Goal: Information Seeking & Learning: Learn about a topic

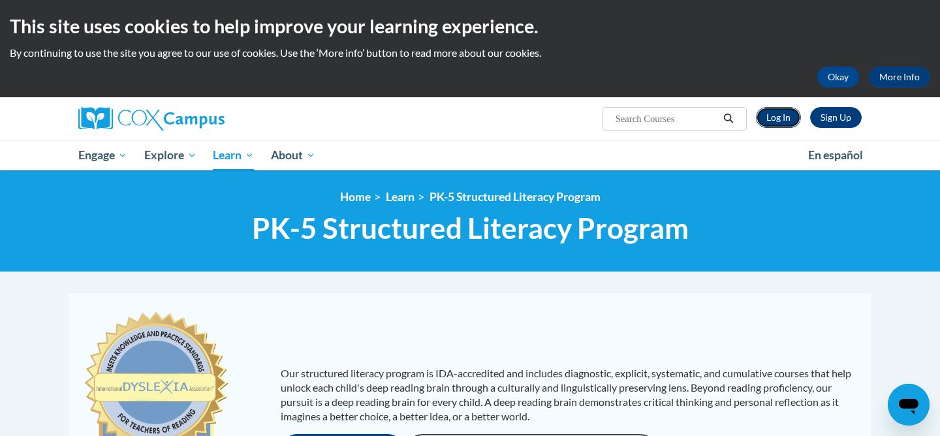
click at [784, 127] on link "Log In" at bounding box center [778, 117] width 45 height 21
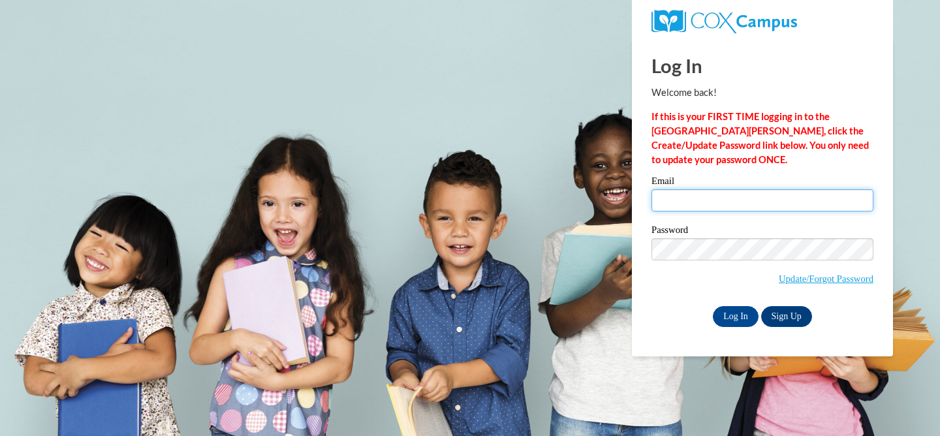
click at [788, 199] on input "Email" at bounding box center [762, 200] width 222 height 22
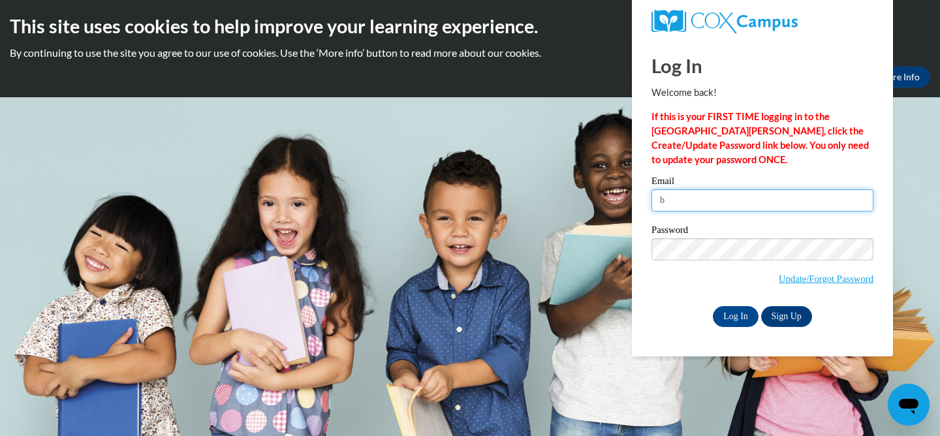
type input "bsmith@sasd.net"
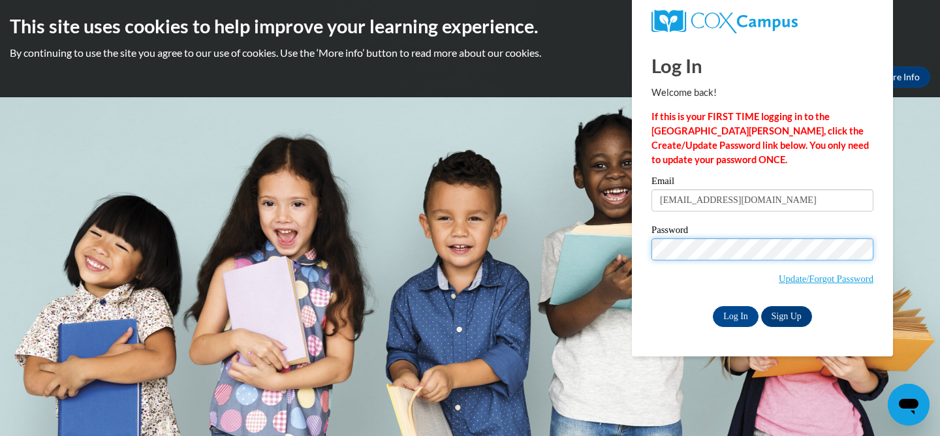
click at [713, 306] on input "Log In" at bounding box center [736, 316] width 46 height 21
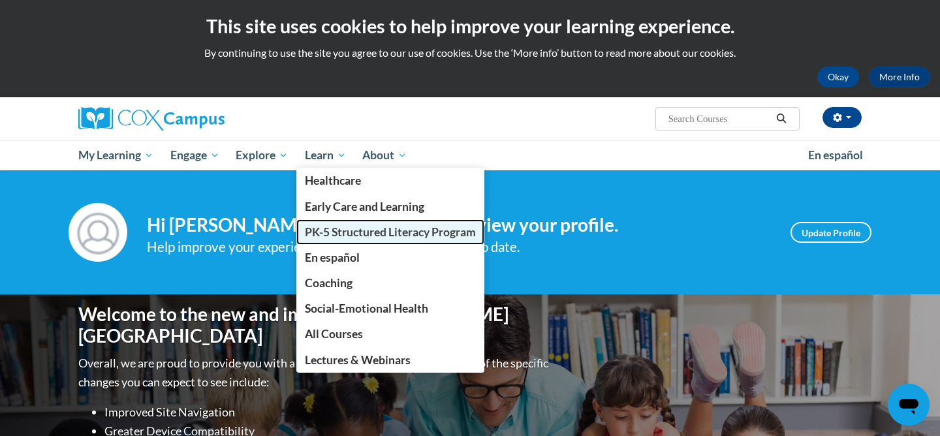
click at [334, 234] on span "PK-5 Structured Literacy Program" at bounding box center [390, 232] width 171 height 14
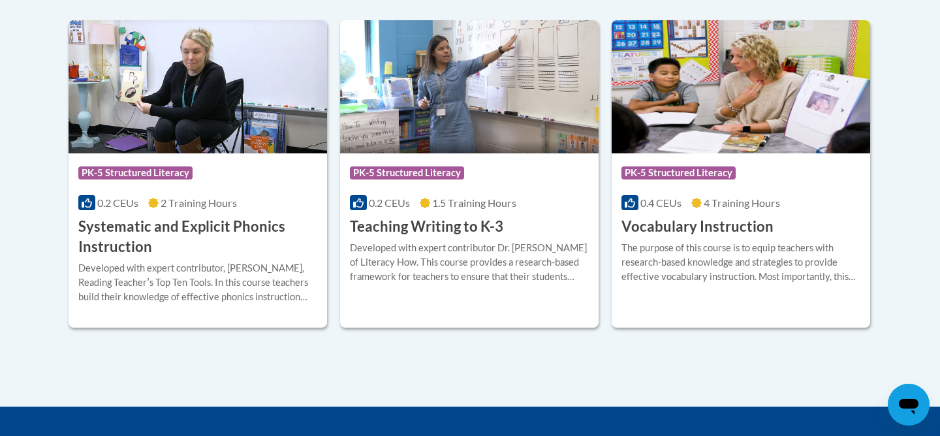
scroll to position [1565, 0]
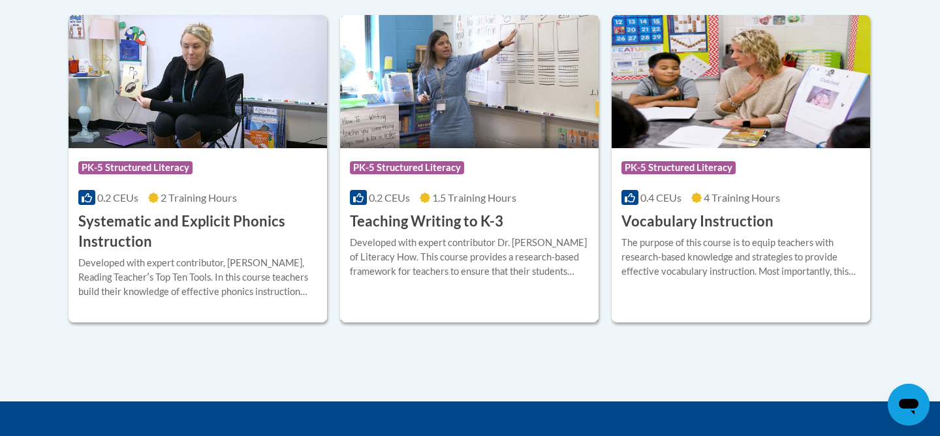
click at [480, 172] on div "Course Category: PK-5 Structured Literacy" at bounding box center [469, 169] width 239 height 29
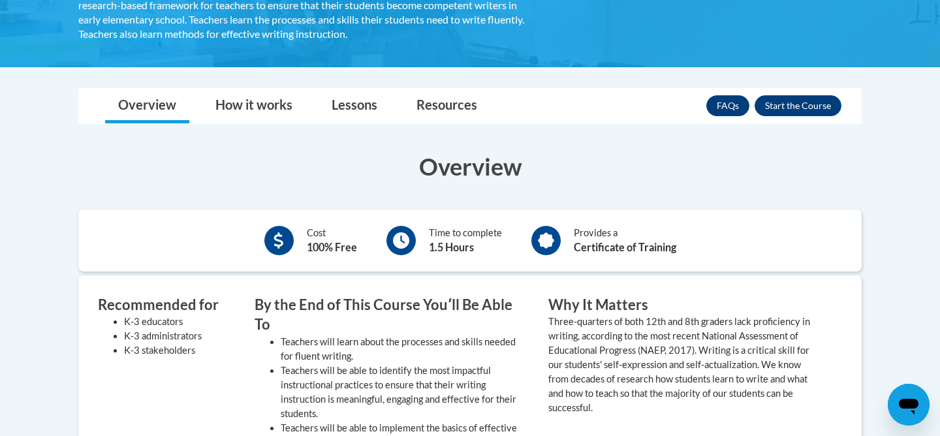
scroll to position [285, 0]
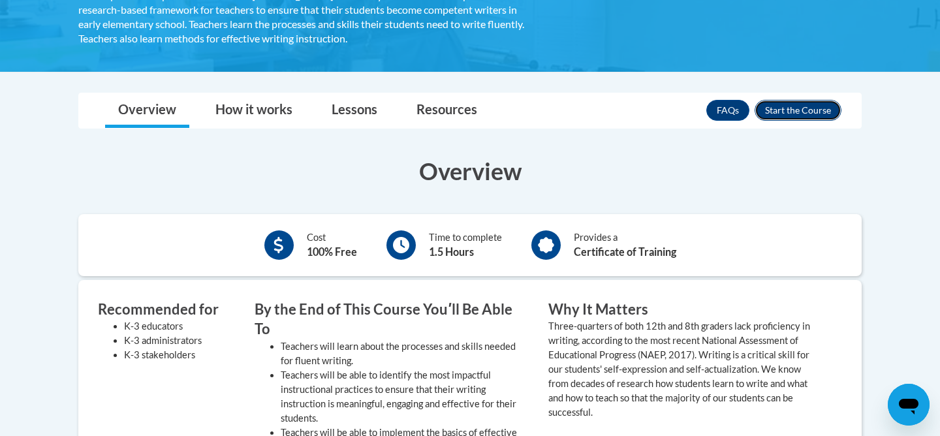
click at [820, 115] on button "Enroll" at bounding box center [797, 110] width 87 height 21
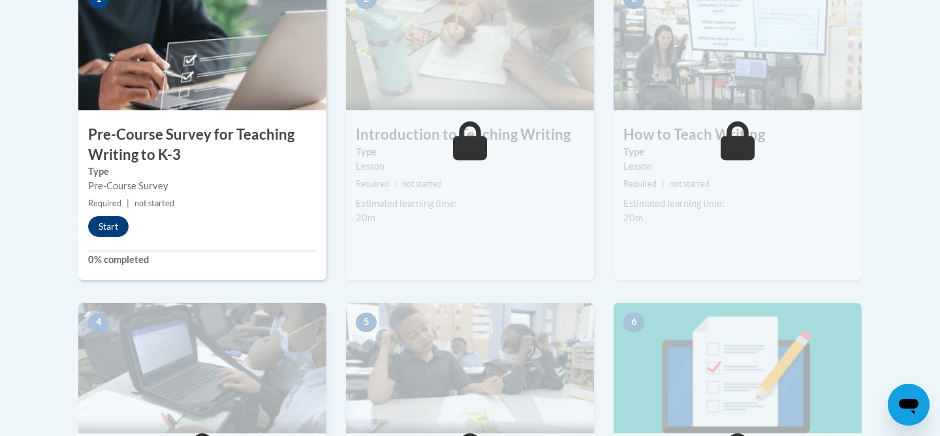
scroll to position [458, 0]
click at [193, 181] on div "Pre-Course Survey" at bounding box center [202, 186] width 228 height 14
click at [106, 225] on button "Start" at bounding box center [108, 227] width 40 height 21
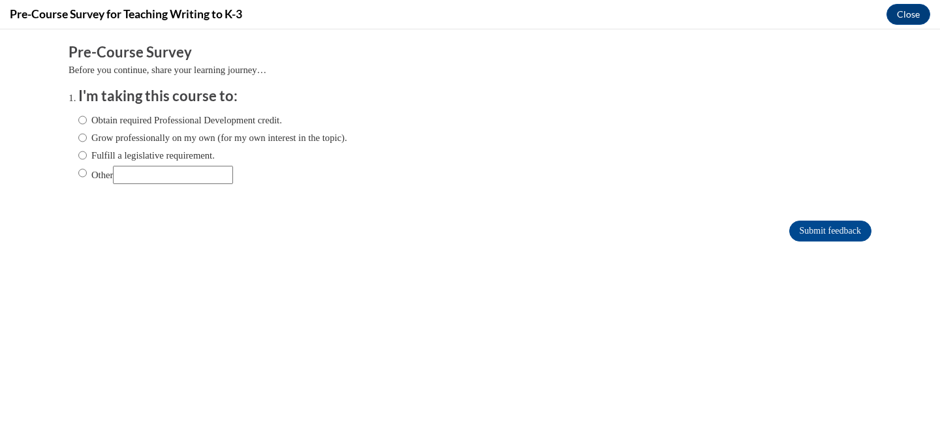
scroll to position [0, 0]
click at [82, 141] on input "Grow professionally on my own (for my own interest in the topic)." at bounding box center [82, 138] width 8 height 14
radio input "true"
click at [796, 230] on input "Submit feedback" at bounding box center [830, 231] width 82 height 21
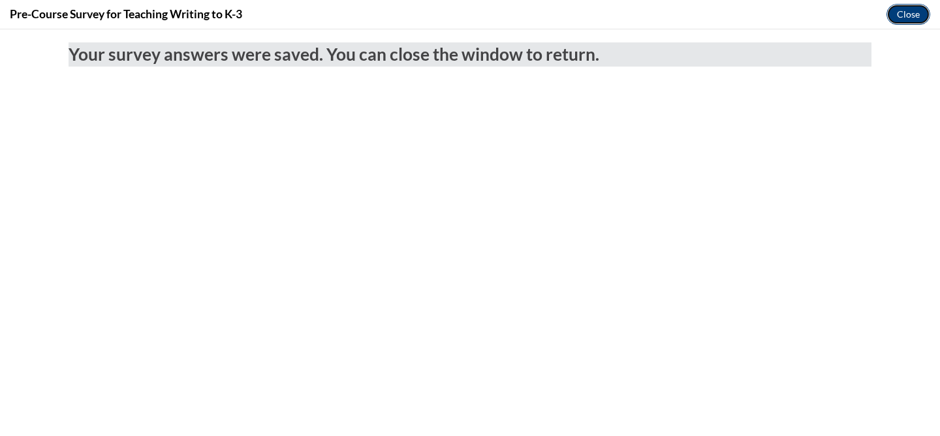
click at [906, 19] on button "Close" at bounding box center [908, 14] width 44 height 21
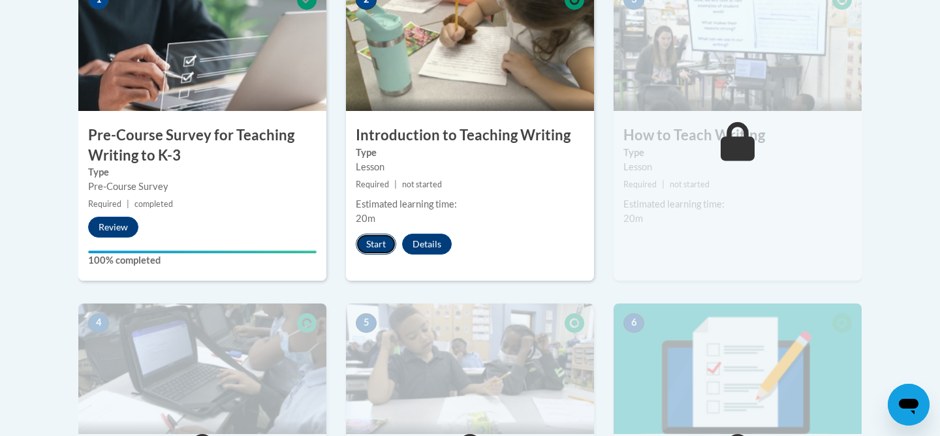
click at [374, 250] on button "Start" at bounding box center [376, 244] width 40 height 21
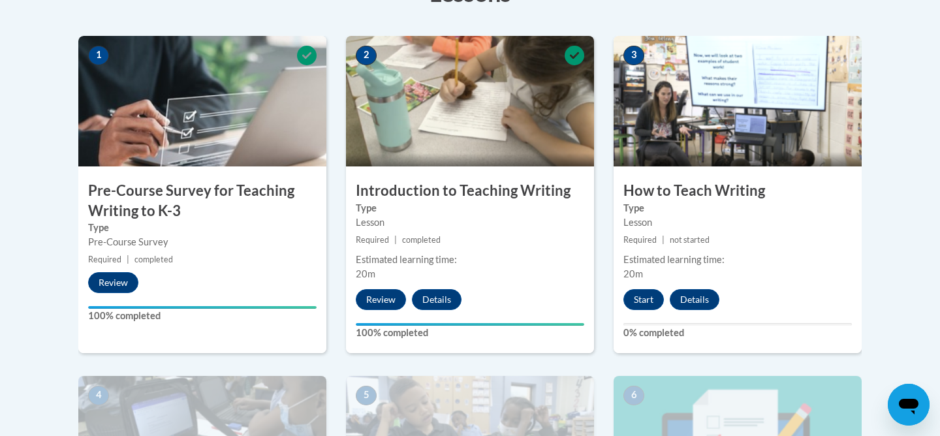
scroll to position [405, 0]
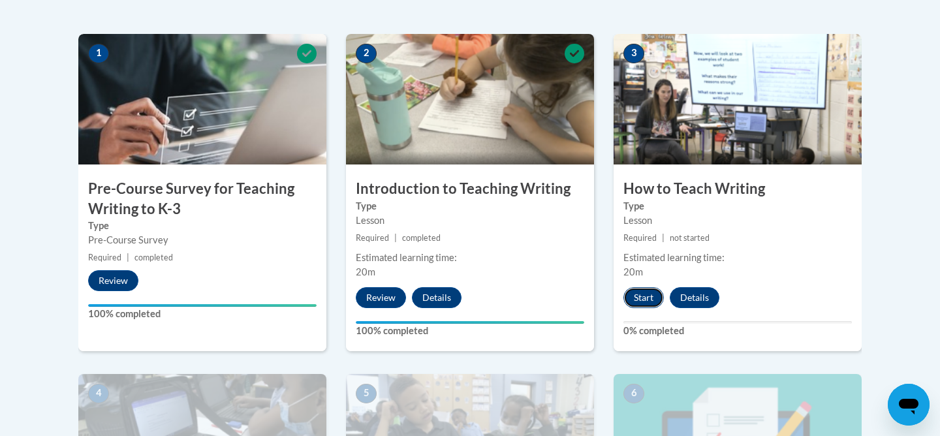
click at [641, 288] on button "Start" at bounding box center [643, 297] width 40 height 21
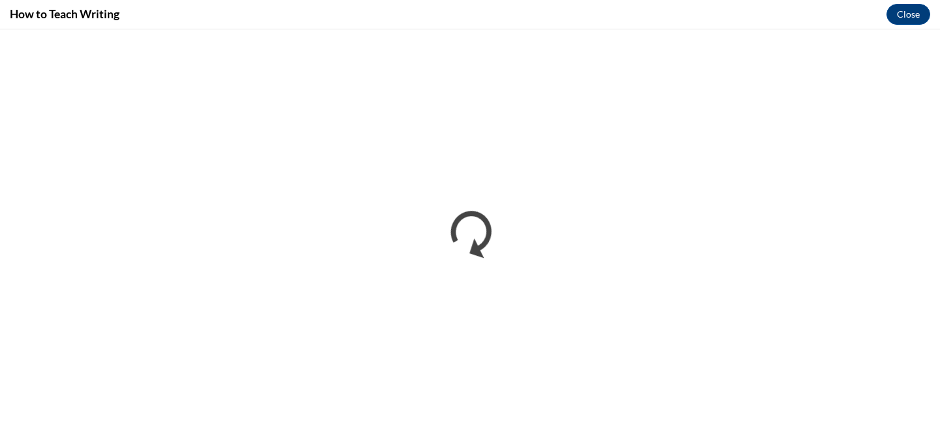
scroll to position [0, 0]
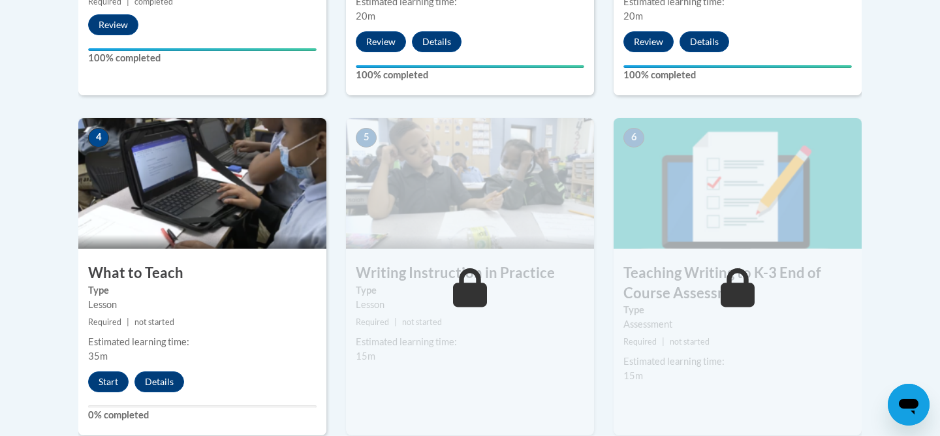
scroll to position [672, 0]
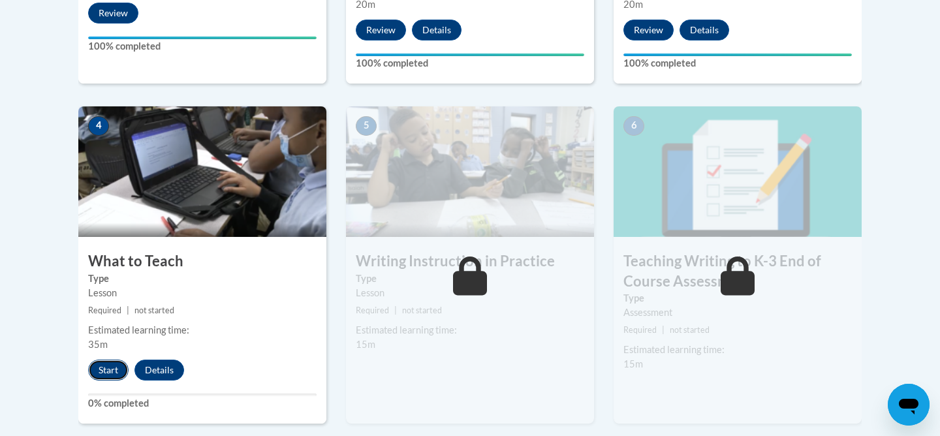
click at [100, 367] on button "Start" at bounding box center [108, 370] width 40 height 21
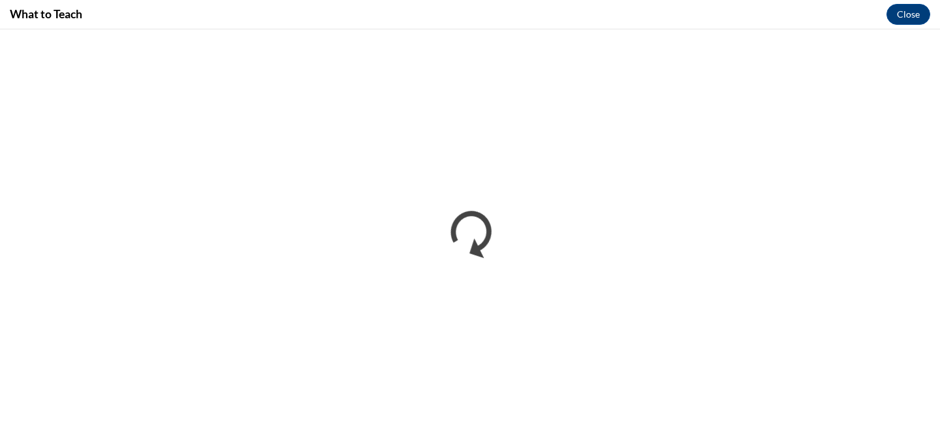
scroll to position [0, 0]
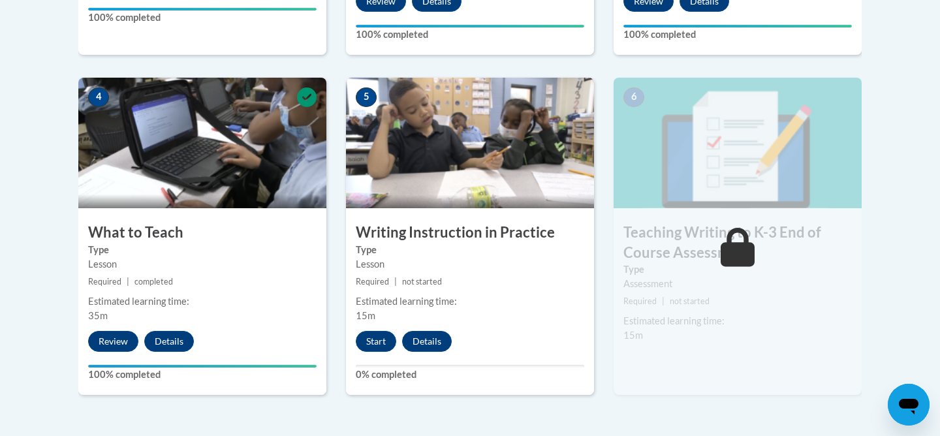
scroll to position [705, 0]
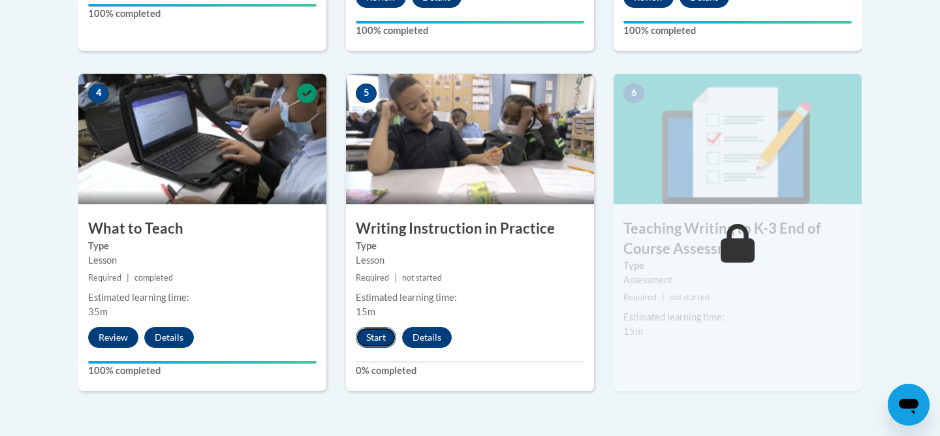
click at [380, 333] on button "Start" at bounding box center [376, 337] width 40 height 21
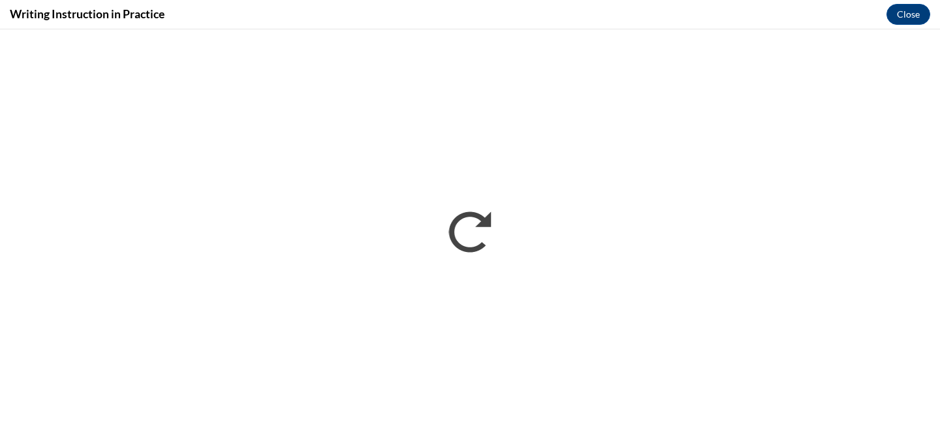
scroll to position [0, 0]
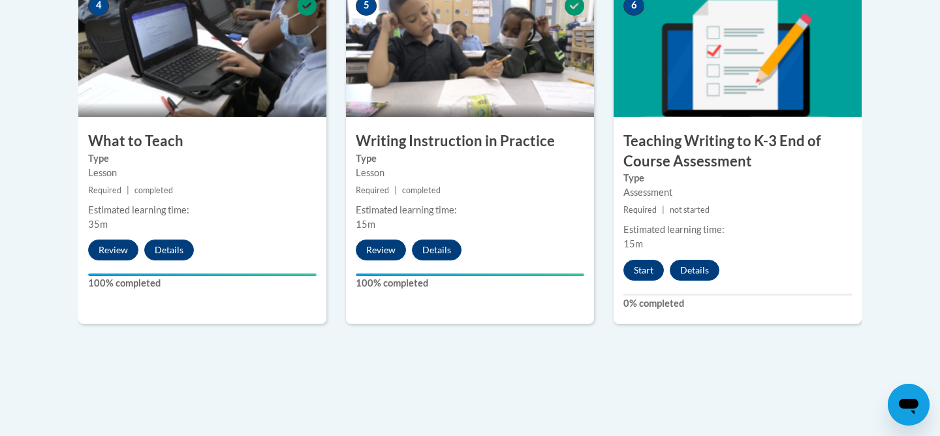
scroll to position [793, 0]
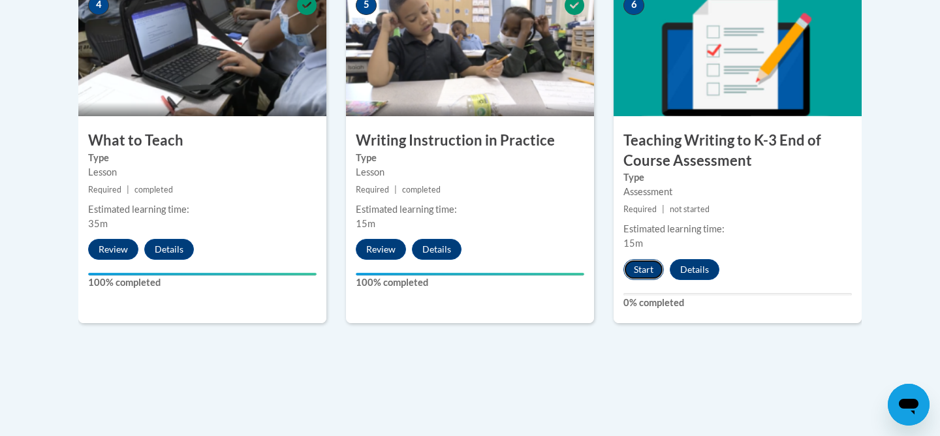
click at [632, 277] on button "Start" at bounding box center [643, 269] width 40 height 21
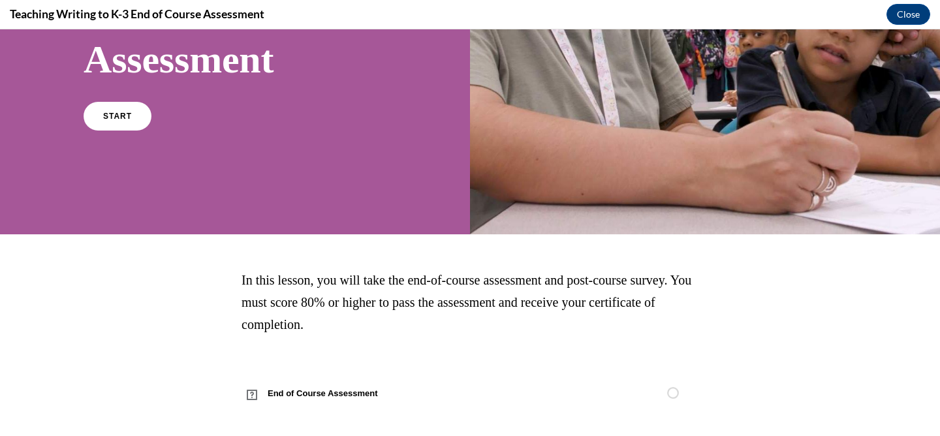
scroll to position [236, 0]
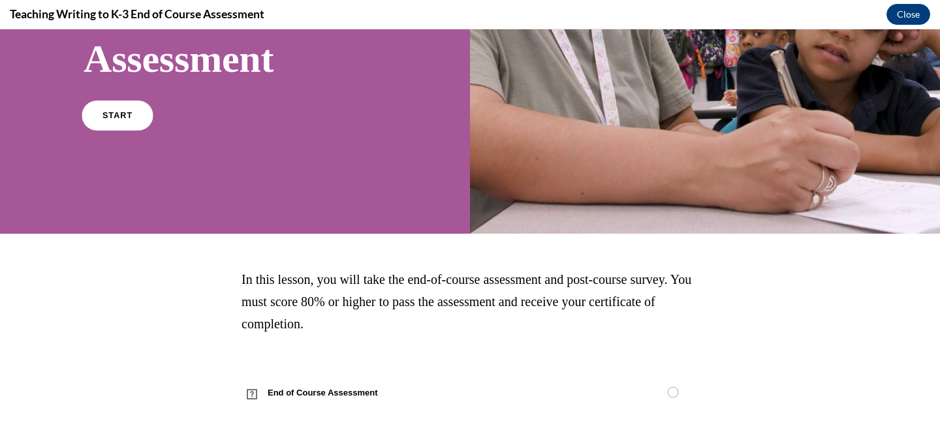
click at [122, 122] on link "START" at bounding box center [117, 116] width 71 height 30
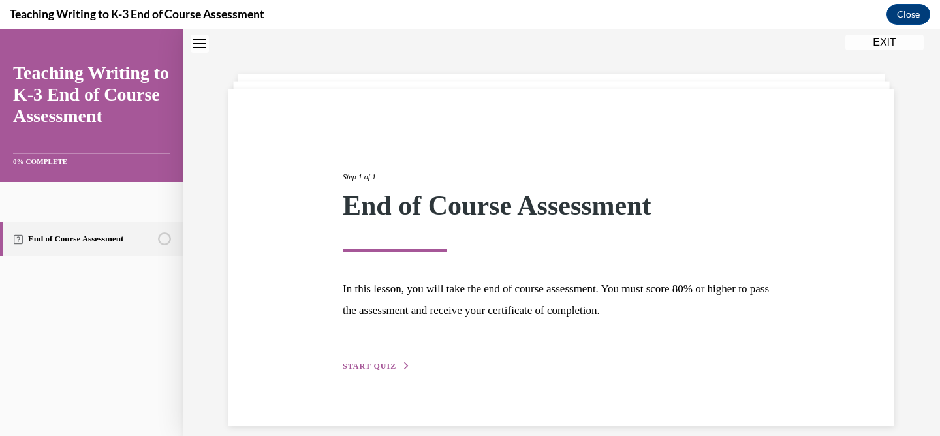
scroll to position [55, 0]
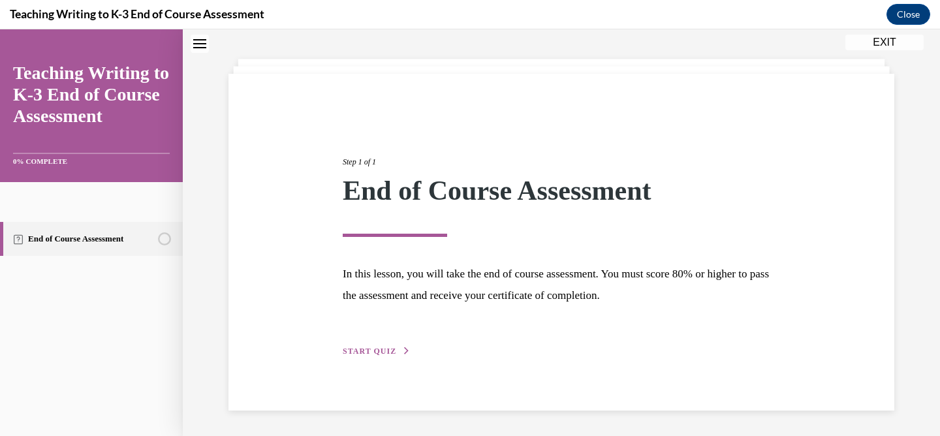
click at [374, 345] on button "START QUIZ" at bounding box center [377, 351] width 68 height 12
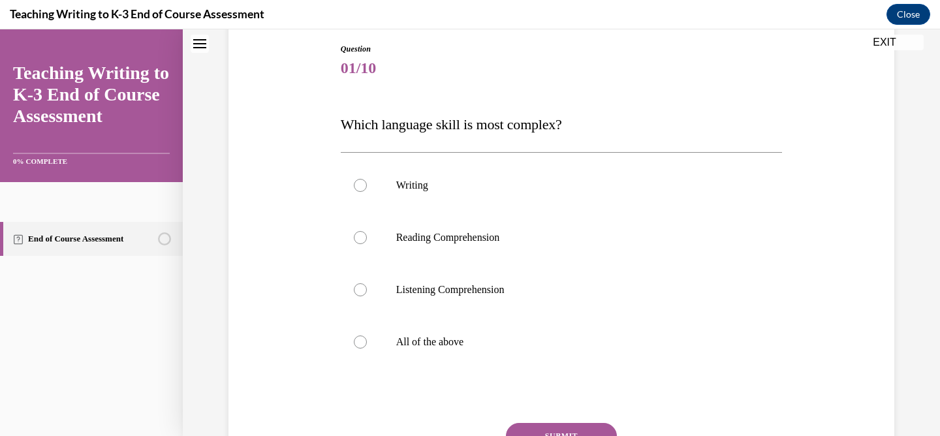
scroll to position [140, 0]
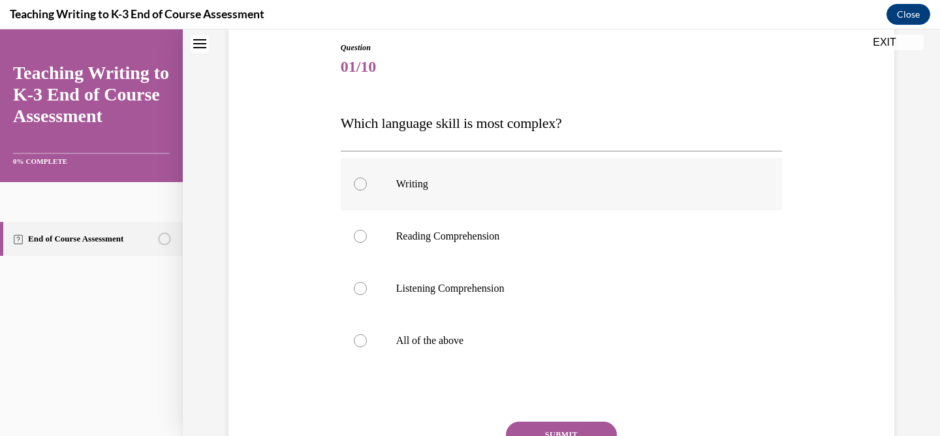
click at [420, 184] on p "Writing" at bounding box center [573, 184] width 354 height 13
click at [367, 184] on input "Writing" at bounding box center [360, 184] width 13 height 13
radio input "true"
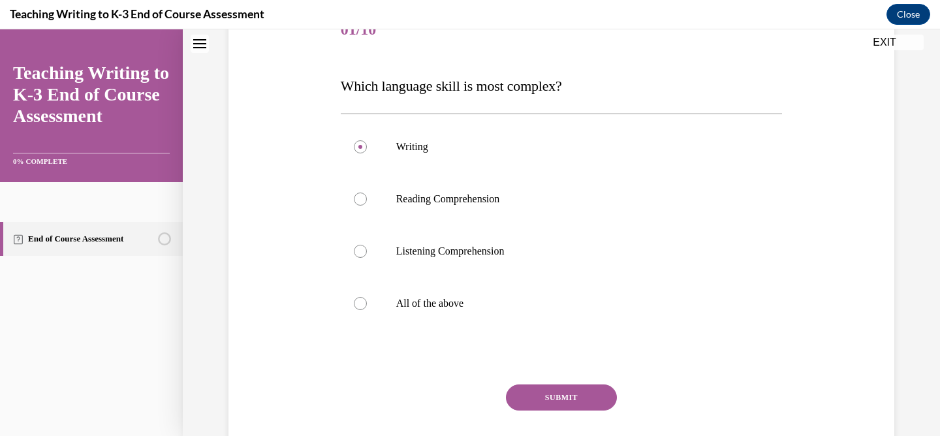
scroll to position [180, 0]
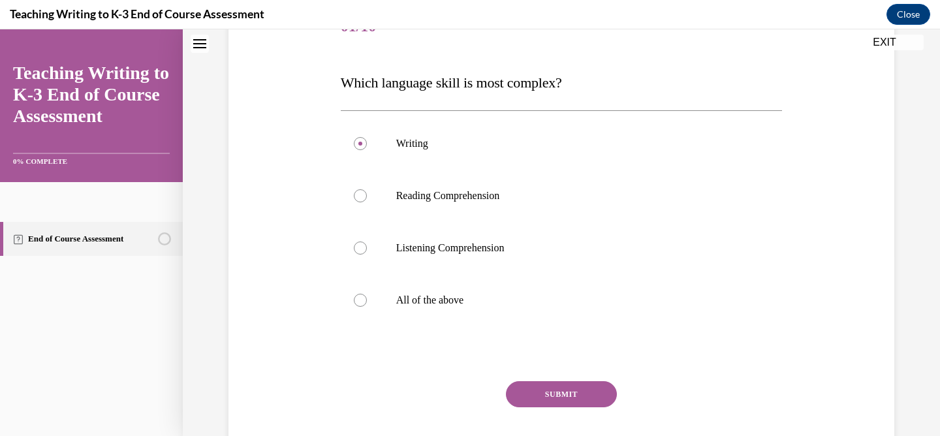
click at [555, 392] on button "SUBMIT" at bounding box center [561, 394] width 111 height 26
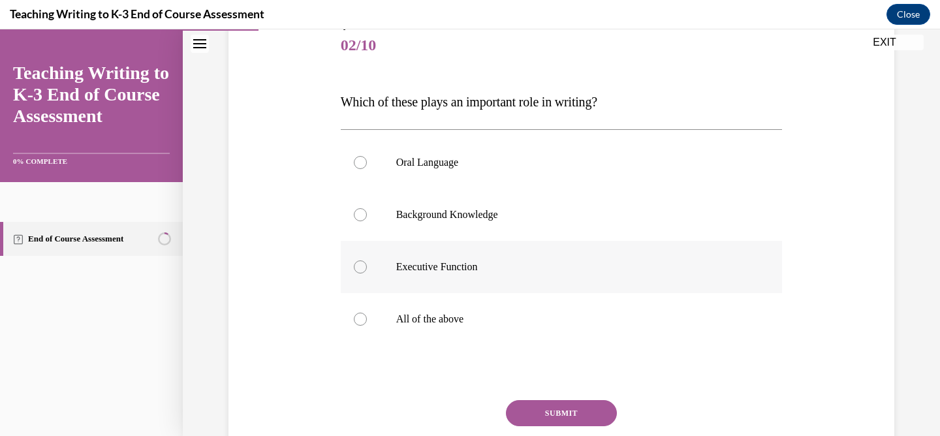
scroll to position [163, 0]
click at [450, 309] on label "All of the above" at bounding box center [562, 318] width 442 height 52
click at [367, 311] on input "All of the above" at bounding box center [360, 317] width 13 height 13
radio input "true"
click at [523, 421] on button "SUBMIT" at bounding box center [561, 412] width 111 height 26
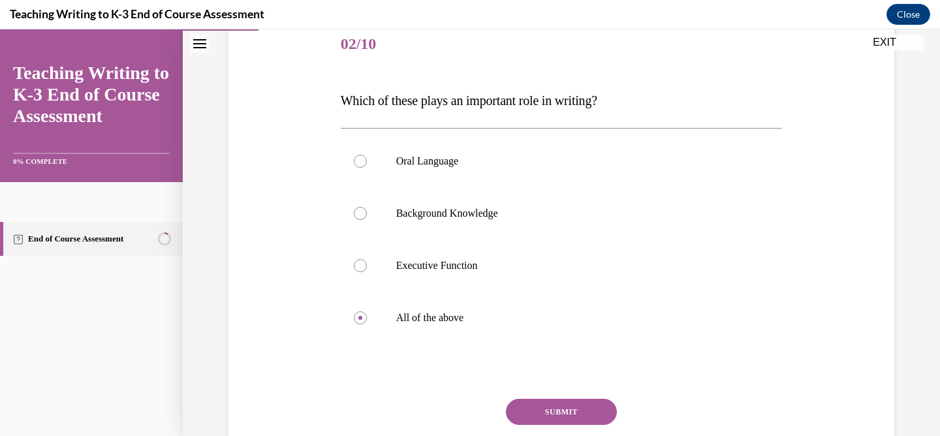
scroll to position [145, 0]
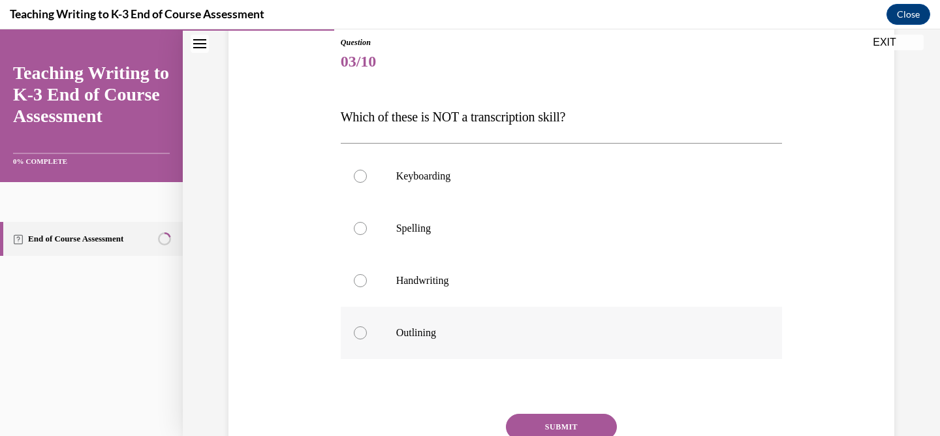
click at [565, 332] on p "Outlining" at bounding box center [573, 332] width 354 height 13
click at [367, 332] on input "Outlining" at bounding box center [360, 332] width 13 height 13
radio input "true"
click at [587, 425] on button "SUBMIT" at bounding box center [561, 427] width 111 height 26
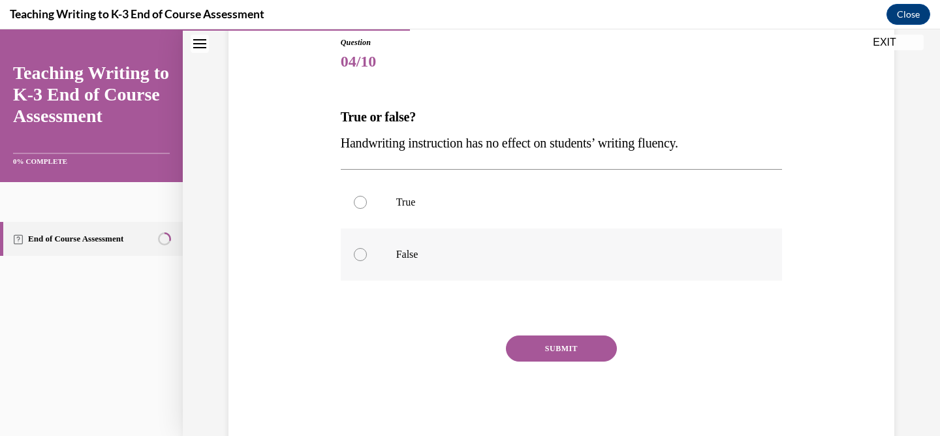
click at [469, 249] on p "False" at bounding box center [573, 254] width 354 height 13
click at [367, 249] on input "False" at bounding box center [360, 254] width 13 height 13
radio input "true"
click at [552, 350] on button "SUBMIT" at bounding box center [561, 348] width 111 height 26
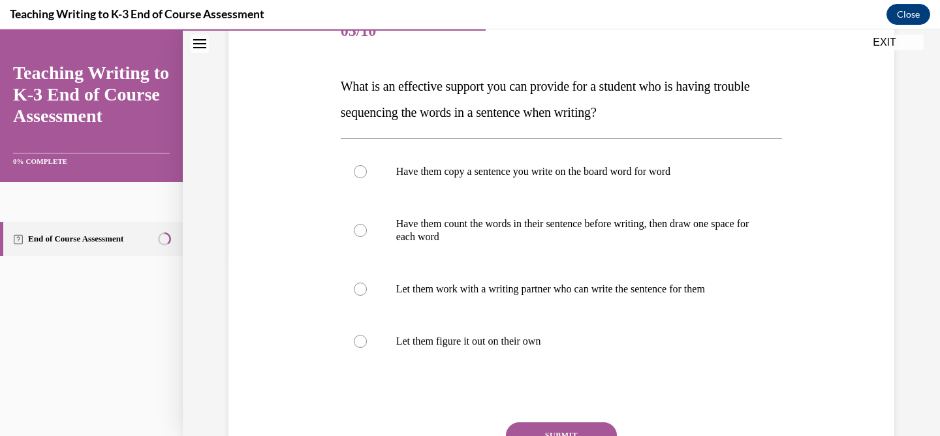
scroll to position [177, 0]
click at [572, 226] on p "Have them count the words in their sentence before writing, then draw one space…" at bounding box center [573, 229] width 354 height 26
click at [367, 226] on input "Have them count the words in their sentence before writing, then draw one space…" at bounding box center [360, 229] width 13 height 13
radio input "true"
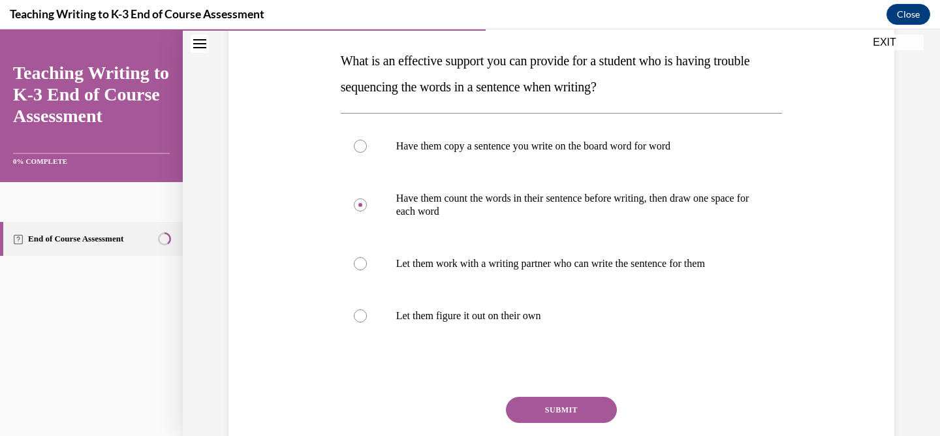
scroll to position [208, 0]
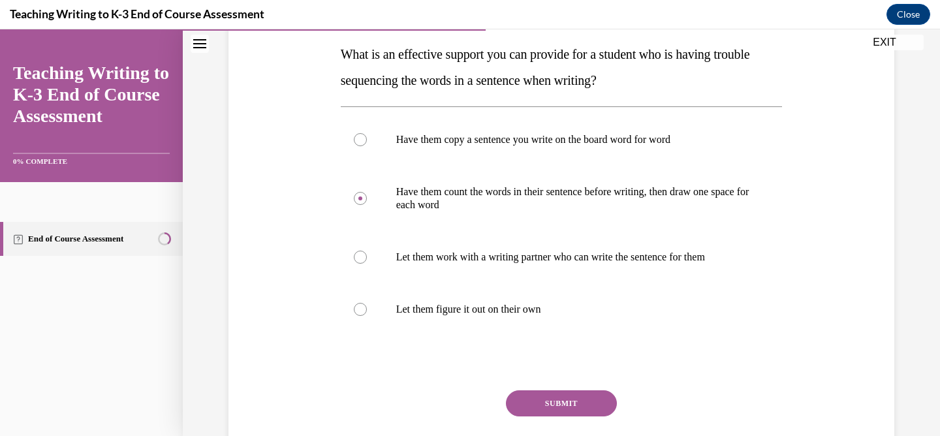
click at [544, 405] on button "SUBMIT" at bounding box center [561, 403] width 111 height 26
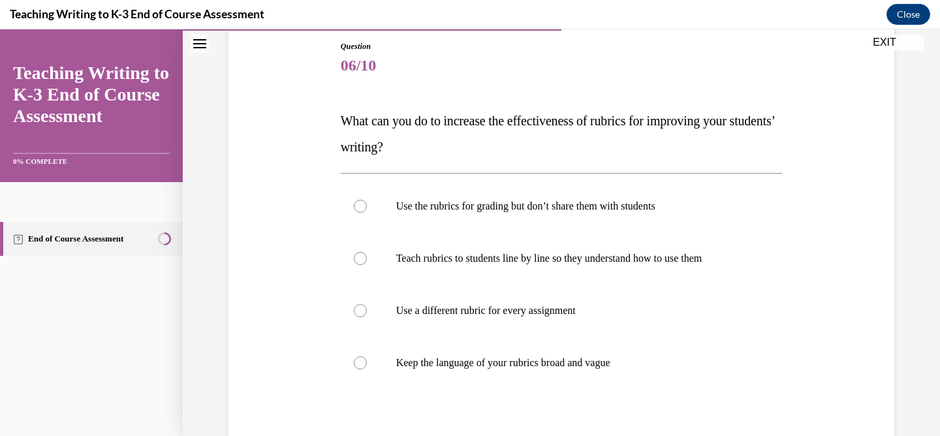
scroll to position [144, 0]
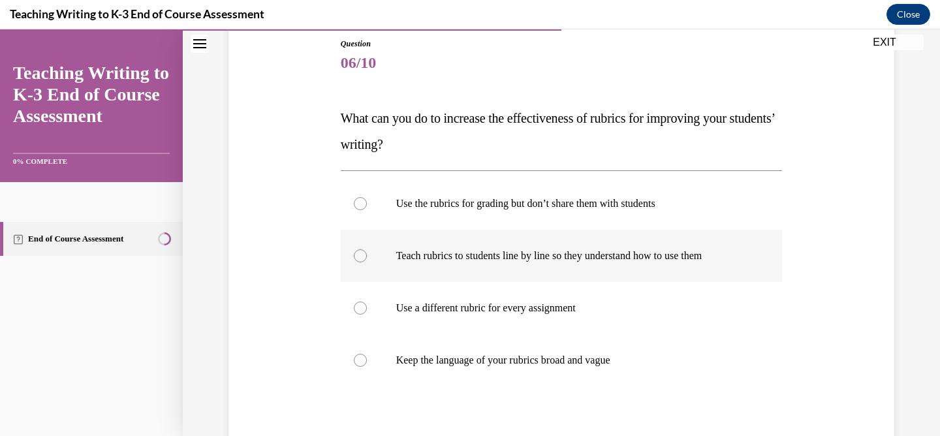
click at [570, 255] on p "Teach rubrics to students line by line so they understand how to use them" at bounding box center [573, 255] width 354 height 13
click at [367, 255] on input "Teach rubrics to students line by line so they understand how to use them" at bounding box center [360, 255] width 13 height 13
radio input "true"
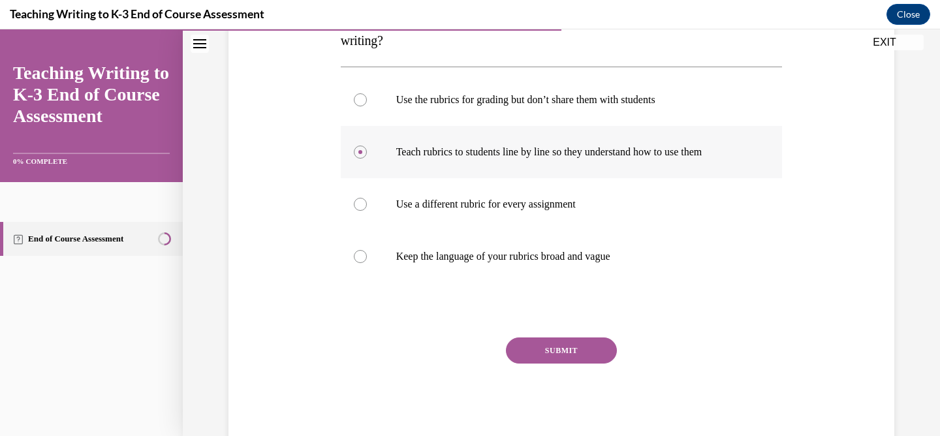
scroll to position [251, 0]
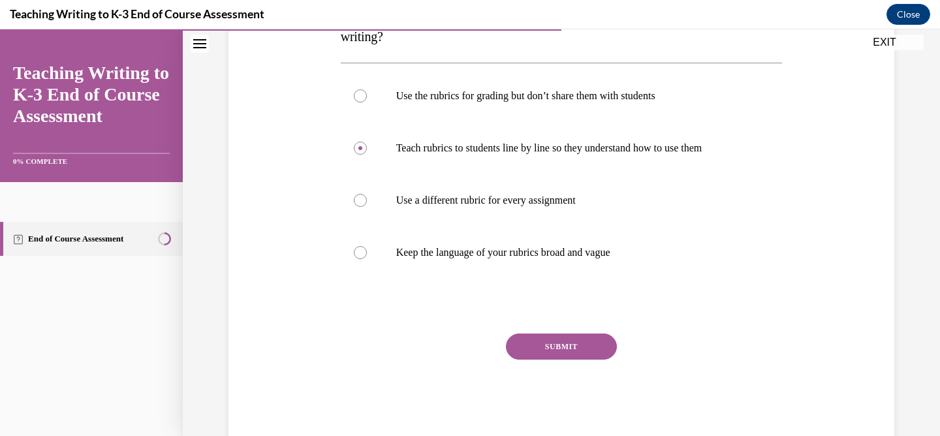
click at [555, 352] on button "SUBMIT" at bounding box center [561, 347] width 111 height 26
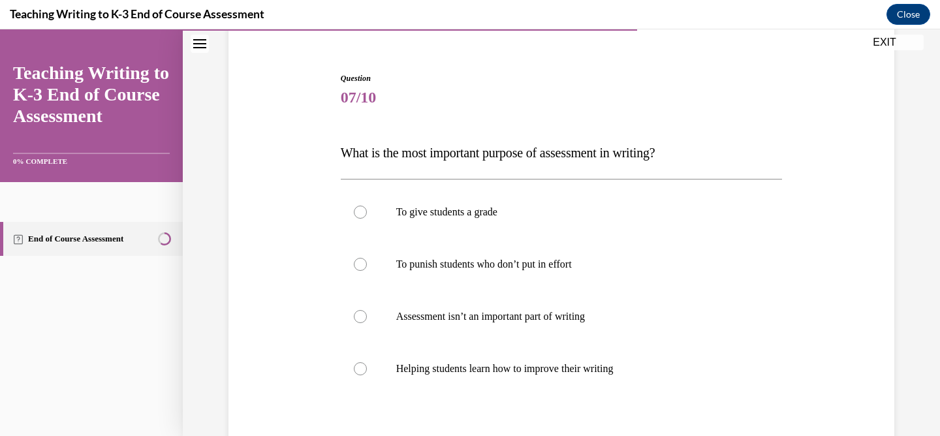
scroll to position [115, 0]
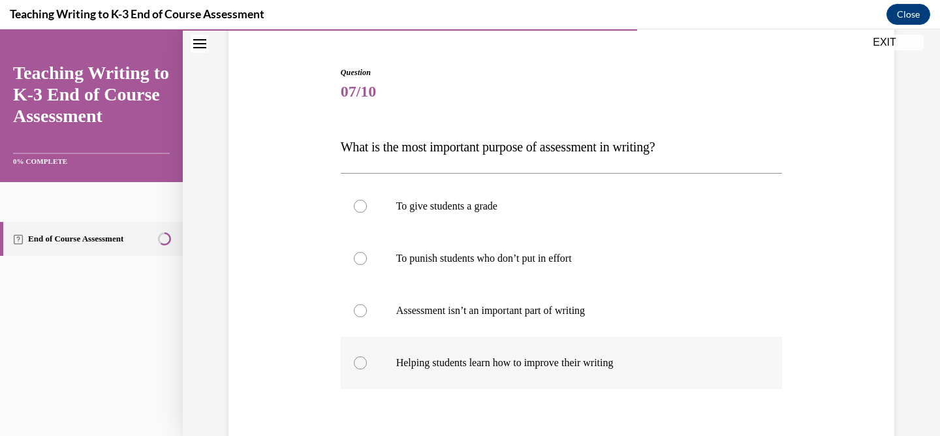
click at [575, 365] on p "Helping students learn how to improve their writing" at bounding box center [573, 362] width 354 height 13
click at [367, 365] on input "Helping students learn how to improve their writing" at bounding box center [360, 362] width 13 height 13
radio input "true"
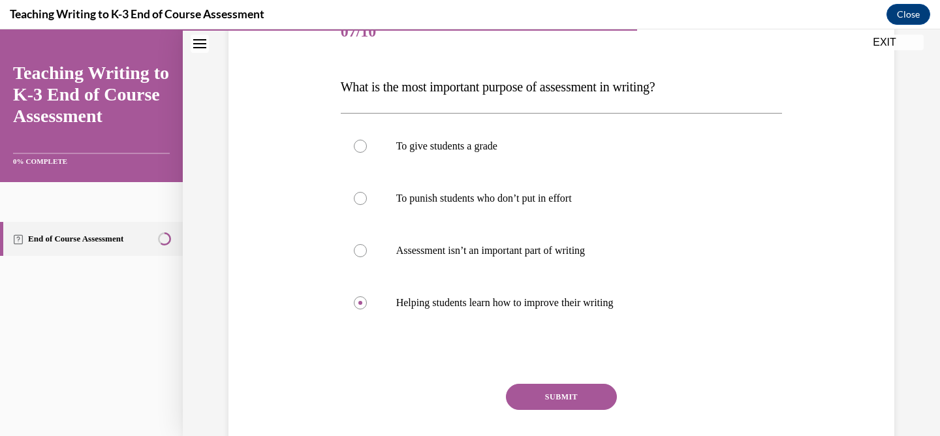
click at [565, 400] on button "SUBMIT" at bounding box center [561, 397] width 111 height 26
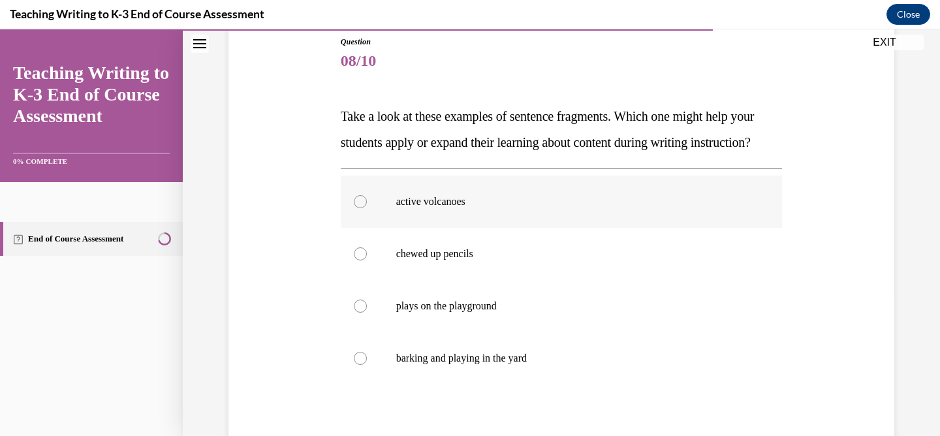
click at [636, 228] on label "active volcanoes" at bounding box center [562, 202] width 442 height 52
click at [367, 208] on input "active volcanoes" at bounding box center [360, 201] width 13 height 13
radio input "true"
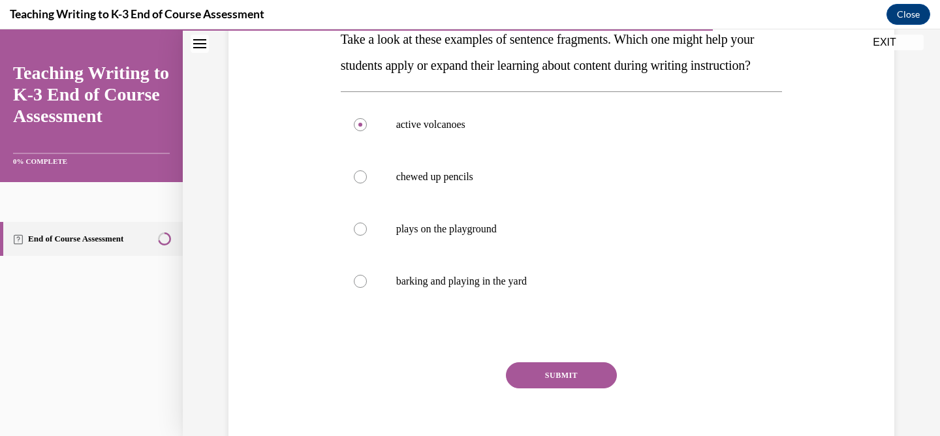
click at [595, 388] on button "SUBMIT" at bounding box center [561, 375] width 111 height 26
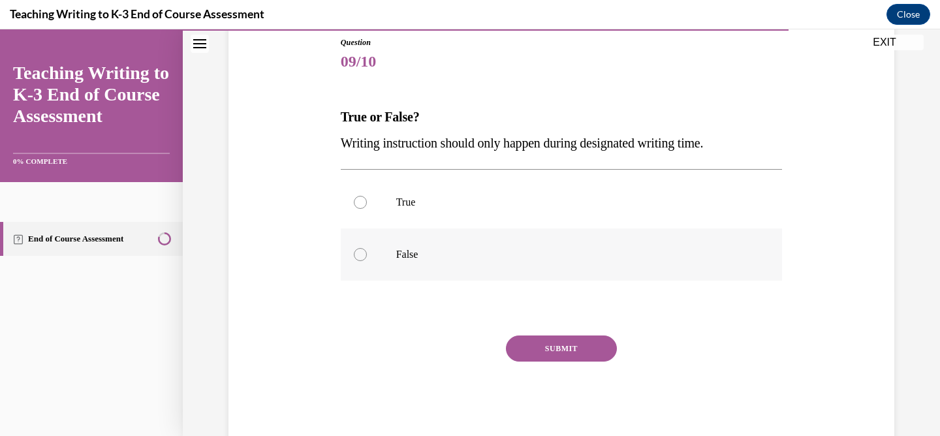
click at [495, 248] on p "False" at bounding box center [573, 254] width 354 height 13
click at [367, 248] on input "False" at bounding box center [360, 254] width 13 height 13
radio input "true"
click at [553, 341] on button "SUBMIT" at bounding box center [561, 348] width 111 height 26
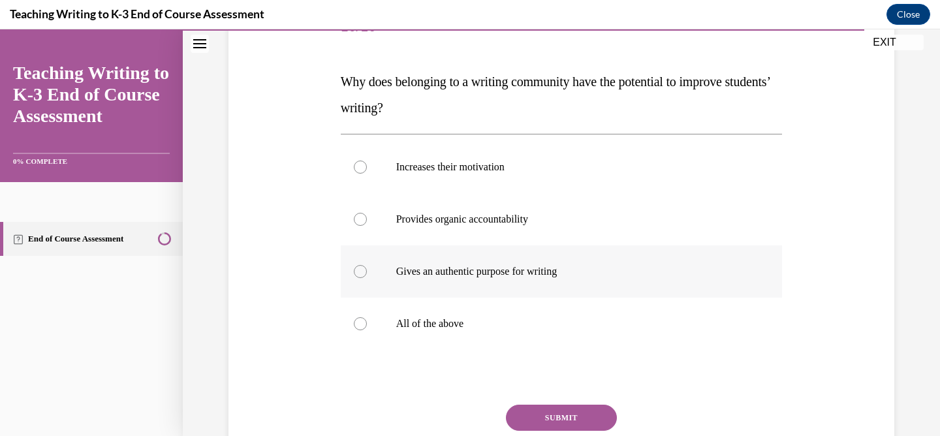
scroll to position [196, 0]
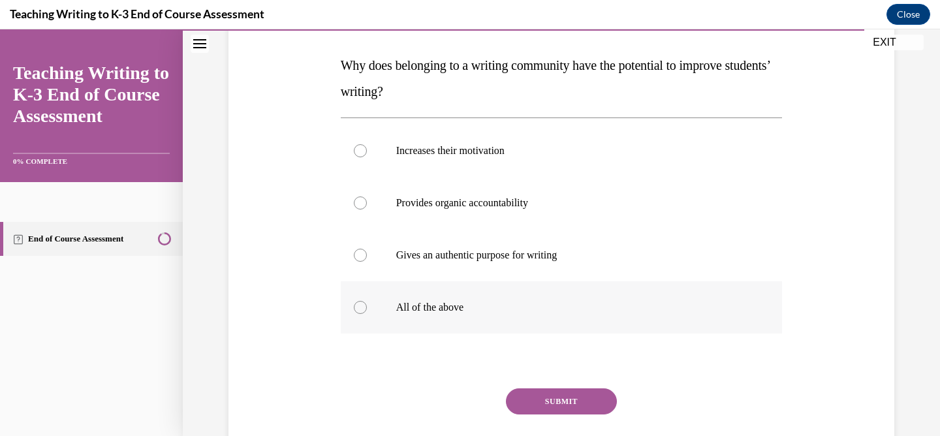
click at [685, 289] on label "All of the above" at bounding box center [562, 307] width 442 height 52
click at [367, 301] on input "All of the above" at bounding box center [360, 307] width 13 height 13
radio input "true"
click at [577, 399] on button "SUBMIT" at bounding box center [561, 401] width 111 height 26
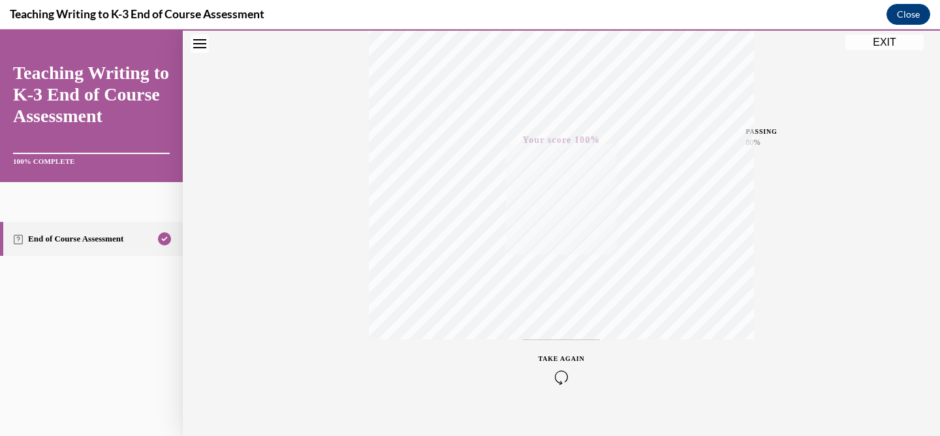
scroll to position [262, 0]
click at [871, 48] on button "EXIT" at bounding box center [884, 43] width 78 height 16
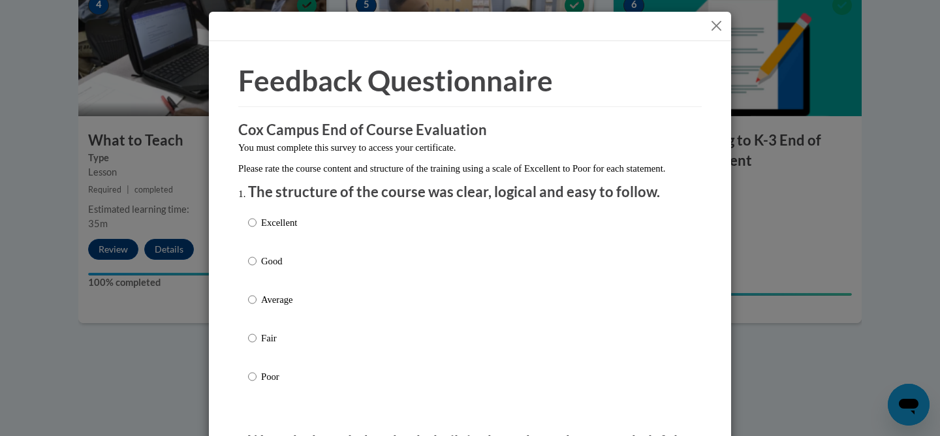
scroll to position [6, 0]
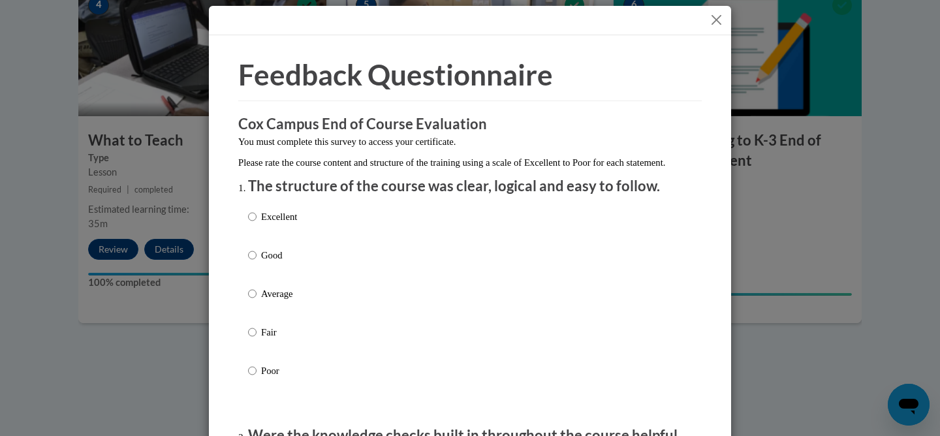
click at [279, 262] on p "Good" at bounding box center [279, 255] width 36 height 14
click at [257, 262] on input "Good" at bounding box center [252, 255] width 8 height 14
radio input "true"
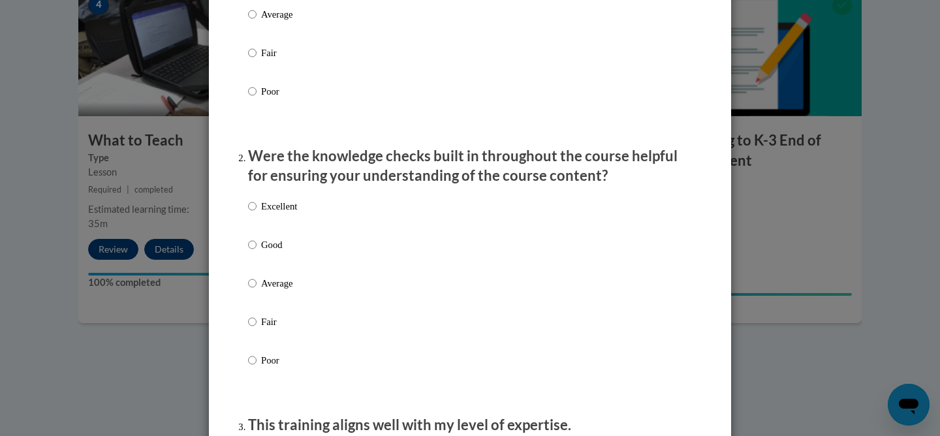
scroll to position [289, 0]
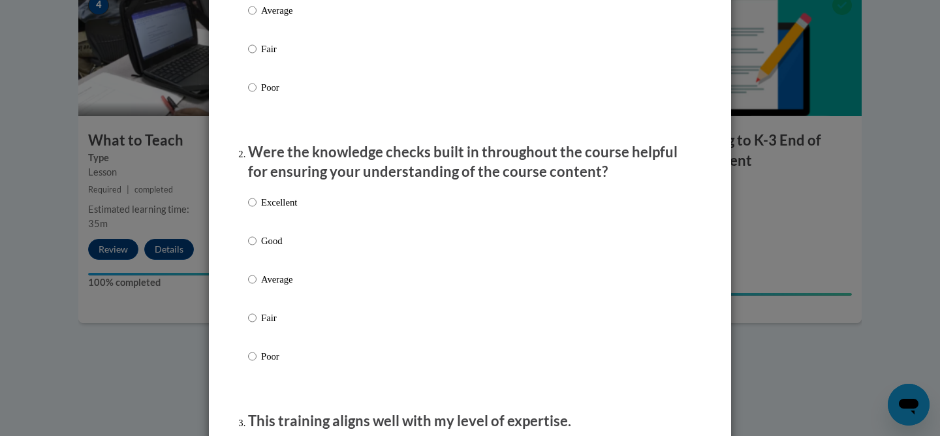
click at [275, 248] on p "Good" at bounding box center [279, 241] width 36 height 14
click at [257, 248] on input "Good" at bounding box center [252, 241] width 8 height 14
radio input "true"
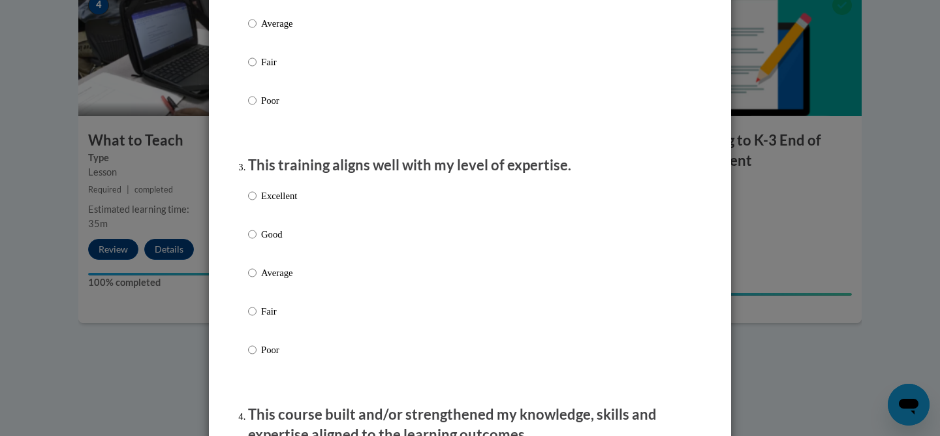
click at [275, 241] on p "Good" at bounding box center [279, 234] width 36 height 14
click at [257, 241] on input "Good" at bounding box center [252, 234] width 8 height 14
radio input "true"
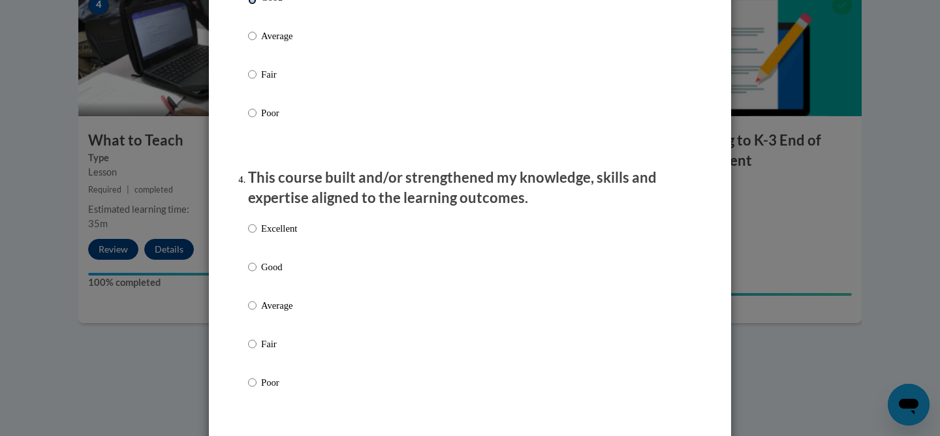
scroll to position [791, 0]
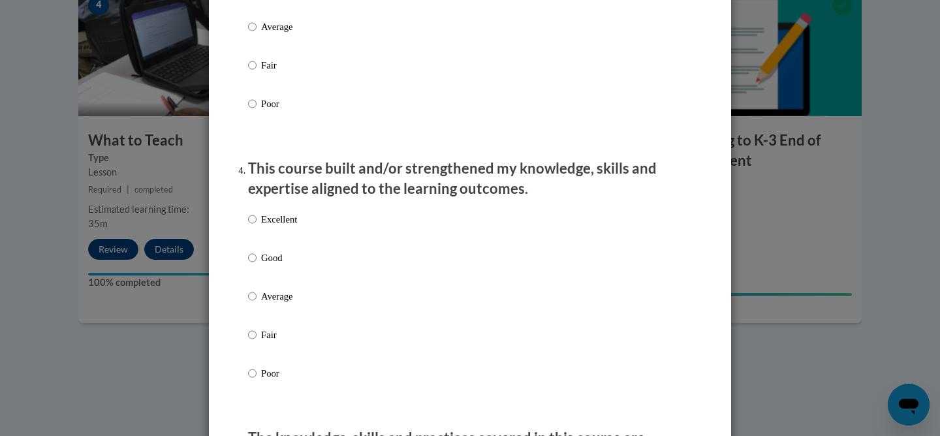
click at [275, 265] on p "Good" at bounding box center [279, 258] width 36 height 14
click at [257, 265] on input "Good" at bounding box center [252, 258] width 8 height 14
radio input "true"
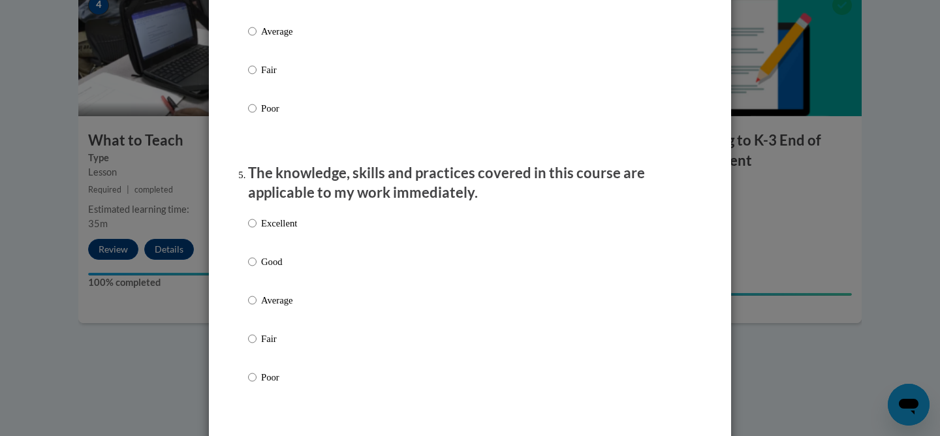
scroll to position [1057, 0]
click at [261, 345] on p "Fair" at bounding box center [279, 337] width 36 height 14
click at [257, 345] on input "Fair" at bounding box center [252, 337] width 8 height 14
radio input "true"
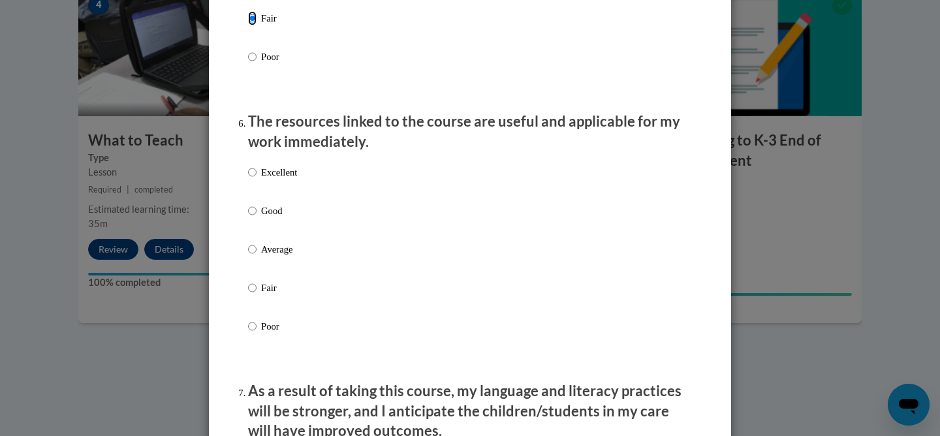
scroll to position [1380, 0]
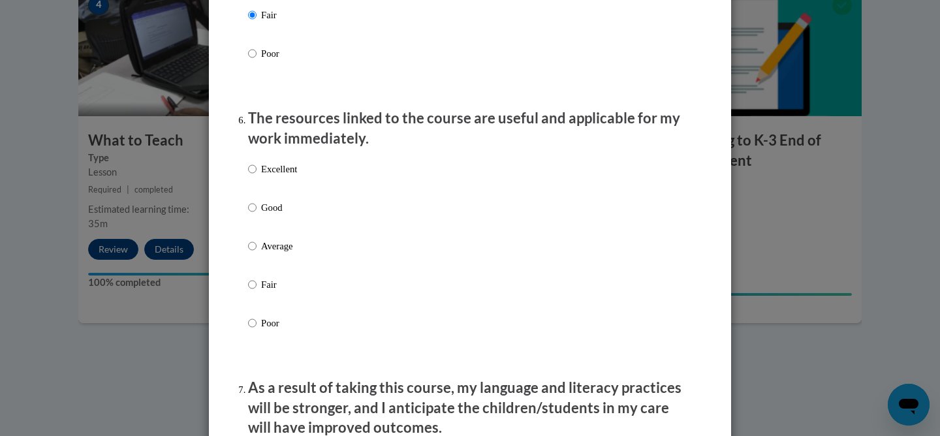
click at [281, 215] on p "Good" at bounding box center [279, 207] width 36 height 14
click at [257, 215] on input "Good" at bounding box center [252, 207] width 8 height 14
radio input "true"
click at [253, 253] on input "Average" at bounding box center [252, 246] width 8 height 14
radio input "true"
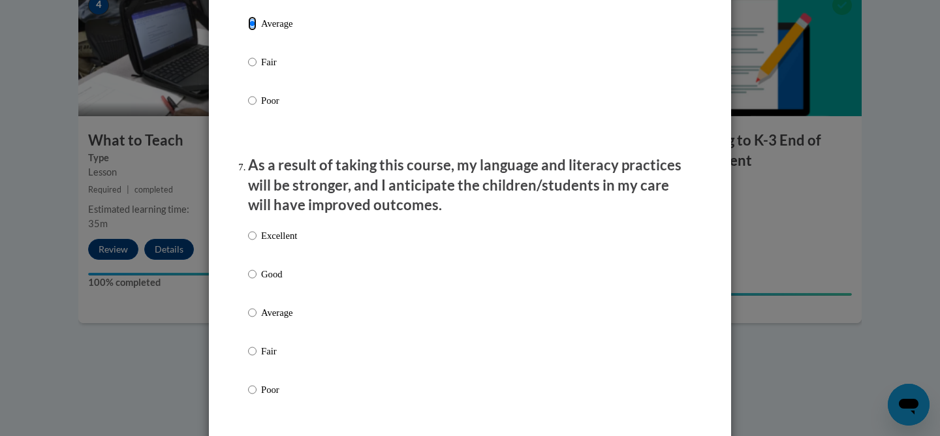
scroll to position [1619, 0]
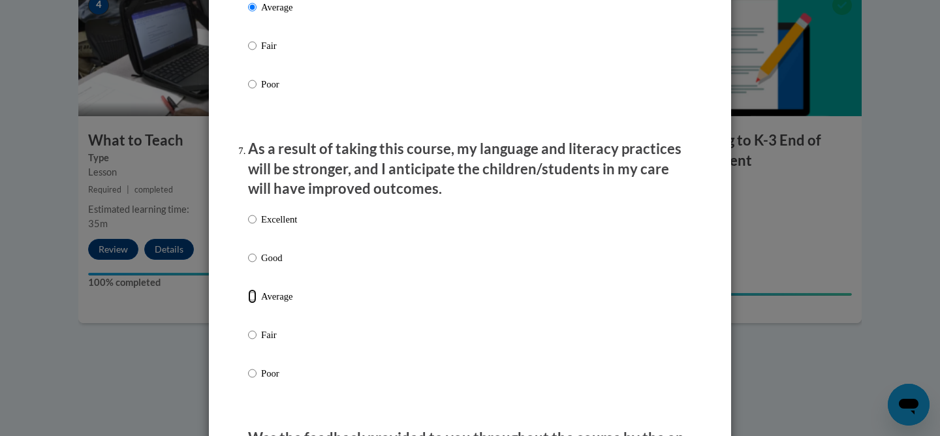
click at [251, 303] on input "Average" at bounding box center [252, 296] width 8 height 14
radio input "true"
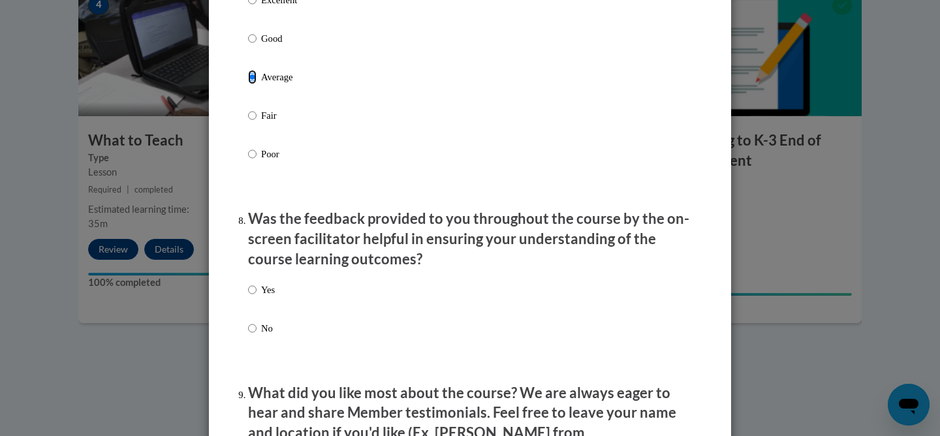
scroll to position [1843, 0]
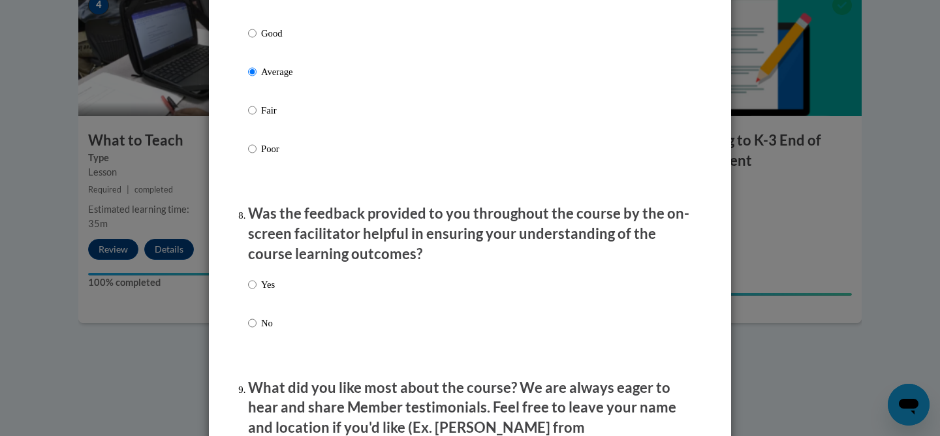
click at [258, 299] on label "Yes" at bounding box center [261, 294] width 27 height 35
click at [257, 292] on input "Yes" at bounding box center [252, 284] width 8 height 14
radio input "true"
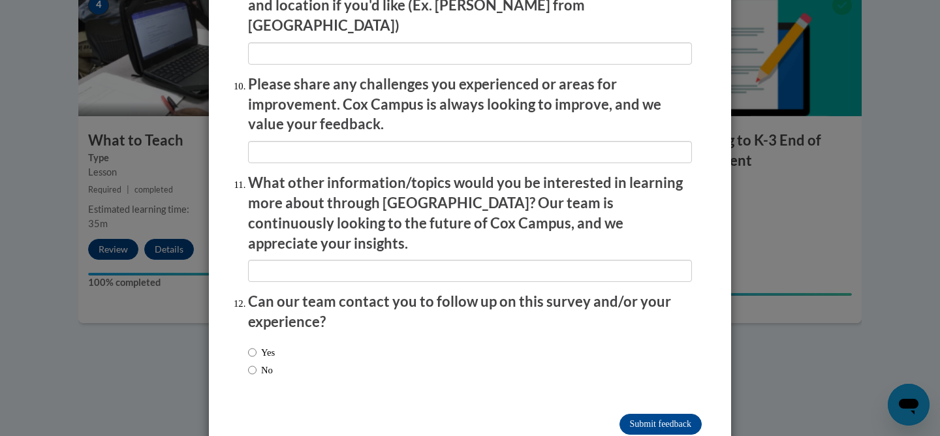
scroll to position [2279, 0]
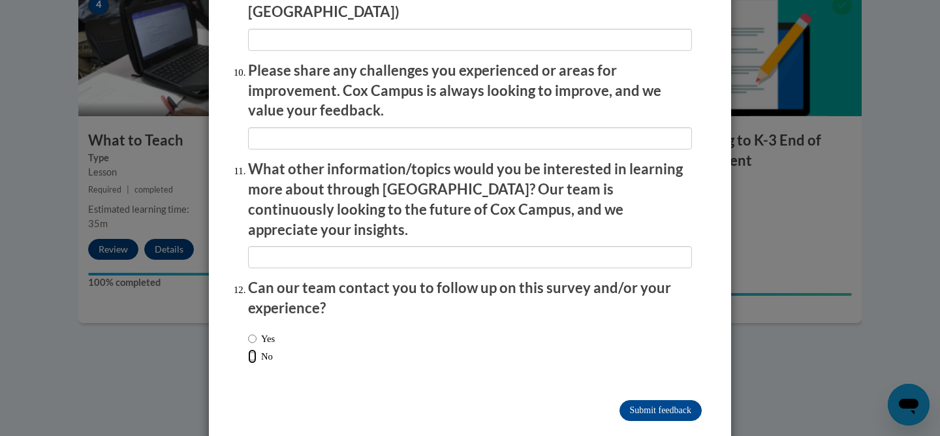
click at [253, 349] on input "No" at bounding box center [252, 356] width 8 height 14
radio input "true"
click at [664, 400] on input "Submit feedback" at bounding box center [660, 410] width 82 height 21
